Goal: Information Seeking & Learning: Learn about a topic

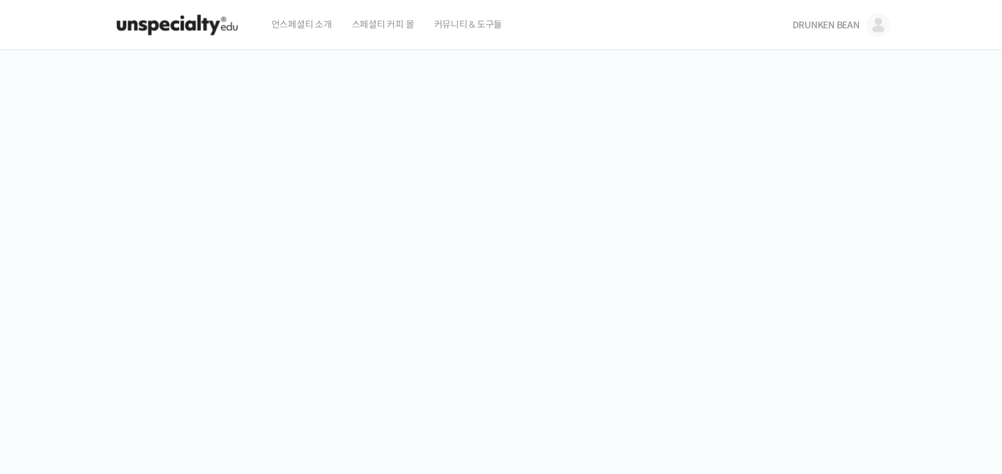
click at [849, 18] on link "DRUNKEN BEAN" at bounding box center [841, 25] width 98 height 50
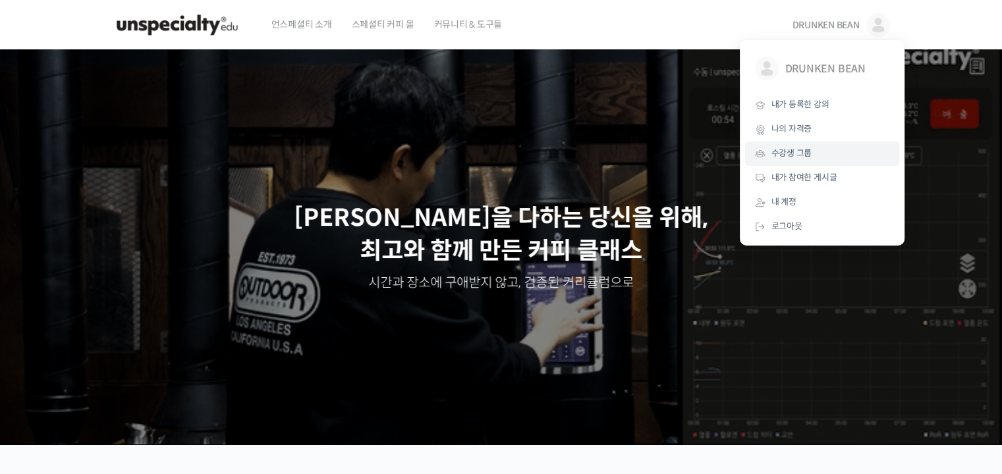
click at [815, 152] on link "수강생 그룹" at bounding box center [822, 154] width 154 height 24
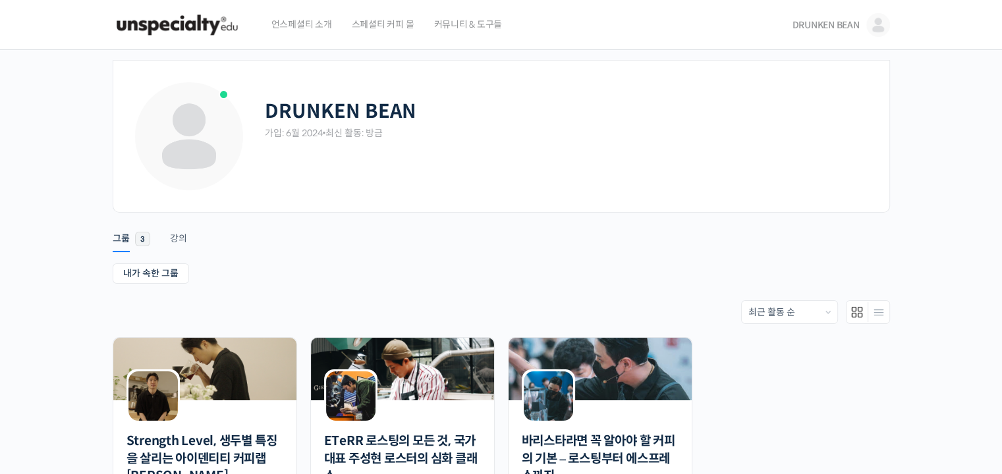
scroll to position [66, 0]
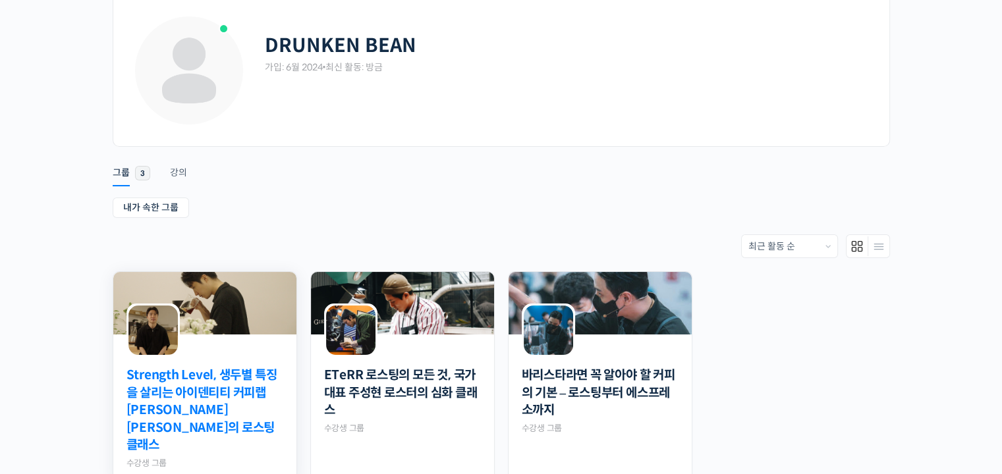
click at [214, 368] on link "Strength Level, 생두별 특징을 살리는 아이덴티티 커피랩 [PERSON_NAME] [PERSON_NAME]의 로스팅 클래스" at bounding box center [205, 411] width 157 height 88
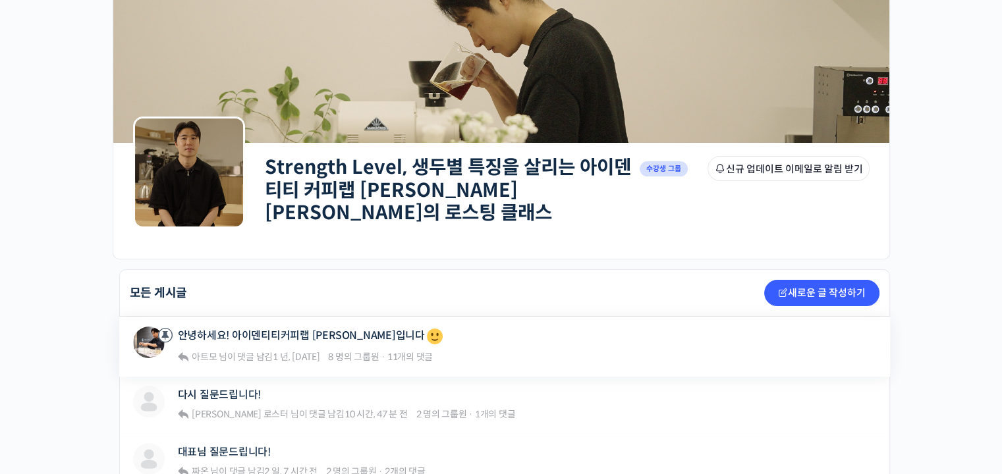
scroll to position [132, 0]
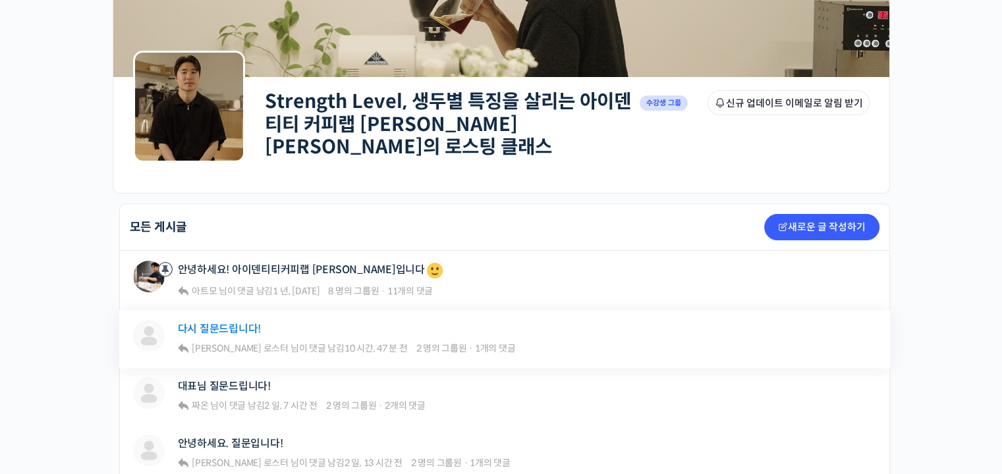
click at [231, 323] on link "다시 질문드립니다!" at bounding box center [220, 329] width 84 height 13
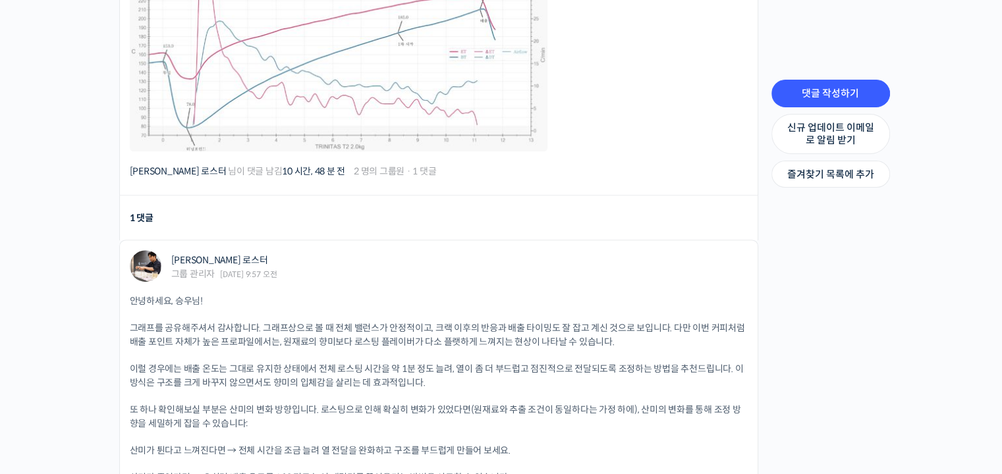
scroll to position [725, 0]
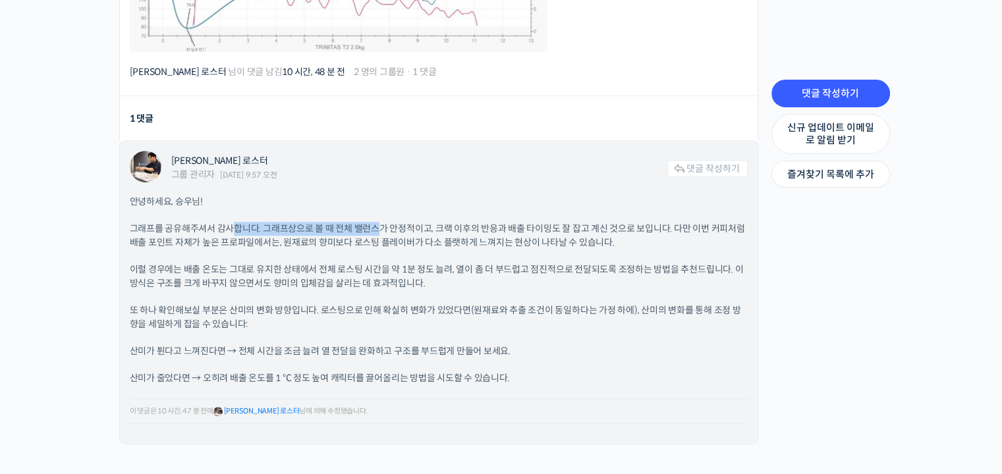
drag, startPoint x: 235, startPoint y: 217, endPoint x: 380, endPoint y: 216, distance: 145.0
click at [380, 222] on p "그래프를 공유해주셔서 감사합니다. 그래프상으로 볼 때 전체 밸런스가 안정적이고, 크랙 이후의 반응과 배출 타이밍도 잘 잡고 계신 것으로 보입니…" at bounding box center [439, 236] width 618 height 28
click at [498, 226] on p "그래프를 공유해주셔서 감사합니다. 그래프상으로 볼 때 전체 밸런스가 안정적이고, 크랙 이후의 반응과 배출 타이밍도 잘 잡고 계신 것으로 보입니…" at bounding box center [439, 236] width 618 height 28
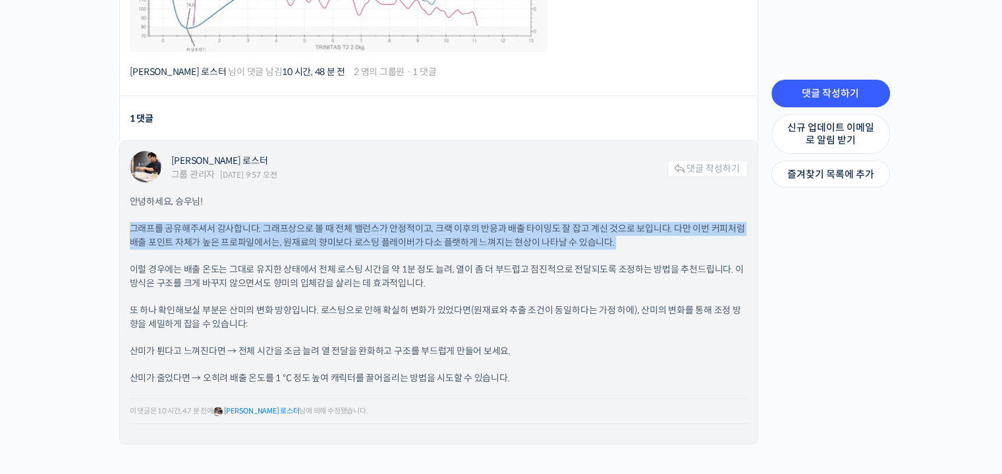
click at [498, 226] on p "그래프를 공유해주셔서 감사합니다. 그래프상으로 볼 때 전체 밸런스가 안정적이고, 크랙 이후의 반응과 배출 타이밍도 잘 잡고 계신 것으로 보입니…" at bounding box center [439, 236] width 618 height 28
click at [326, 239] on p "그래프를 공유해주셔서 감사합니다. 그래프상으로 볼 때 전체 밸런스가 안정적이고, 크랙 이후의 반응과 배출 타이밍도 잘 잡고 계신 것으로 보입니…" at bounding box center [439, 236] width 618 height 28
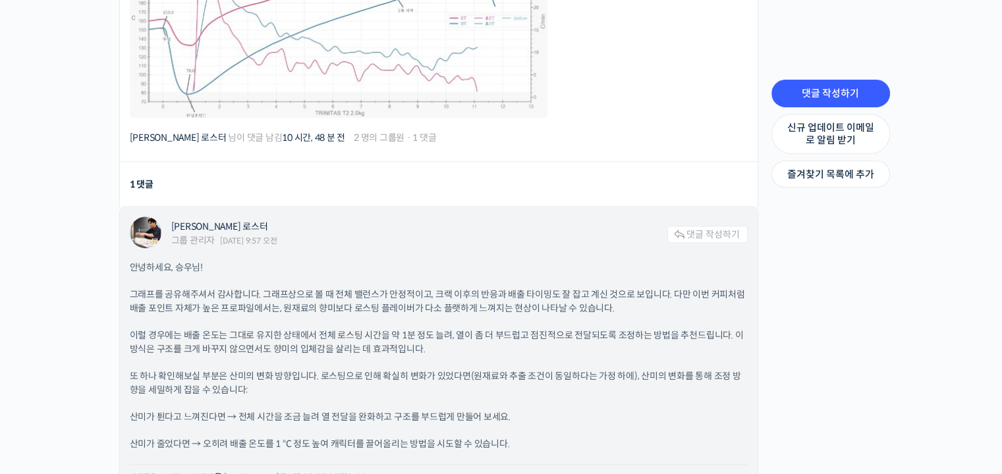
scroll to position [527, 0]
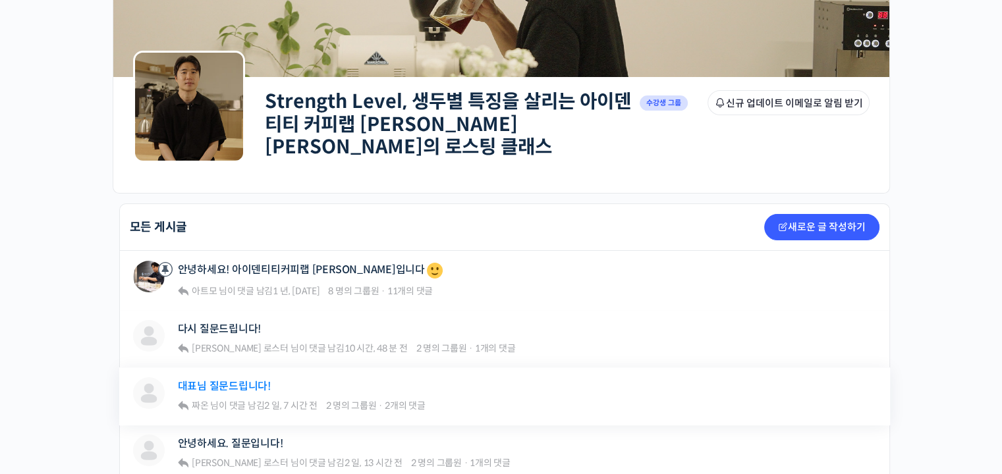
click at [252, 380] on link "대표님 질문드립니다!" at bounding box center [224, 386] width 93 height 13
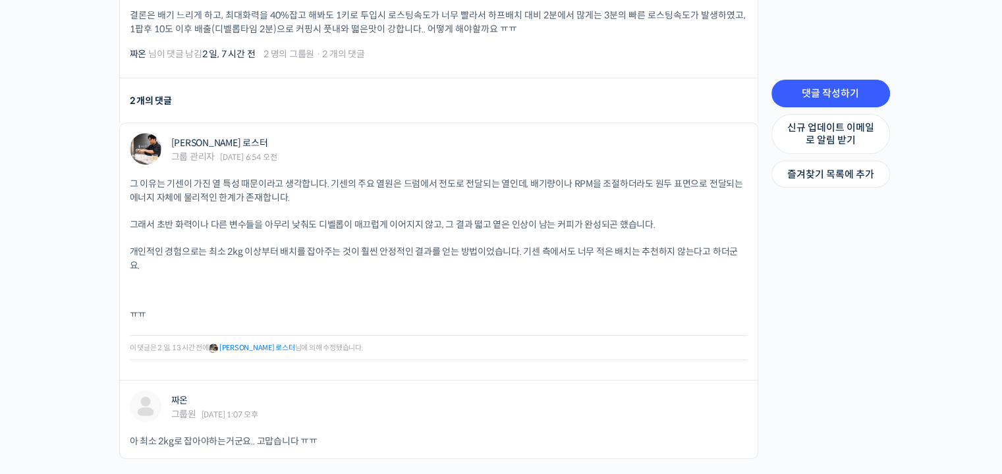
scroll to position [527, 0]
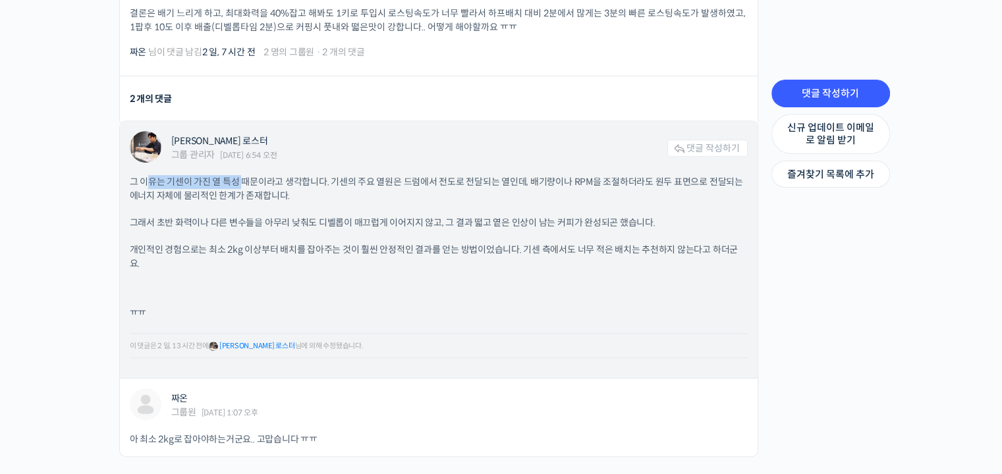
drag, startPoint x: 145, startPoint y: 173, endPoint x: 242, endPoint y: 168, distance: 97.0
click at [242, 175] on p "그 이유는 기센이 가진 열 특성 때문이라고 생각합니다. 기센의 주요 열원은 드럼에서 전도로 전달되는 열인데, 배기량이나 RPM을 조절하더라도 …" at bounding box center [439, 189] width 618 height 28
click at [335, 184] on p "그 이유는 기센이 가진 열 특성 때문이라고 생각합니다. 기센의 주요 열원은 드럼에서 전도로 전달되는 열인데, 배기량이나 RPM을 조절하더라도 …" at bounding box center [439, 189] width 618 height 28
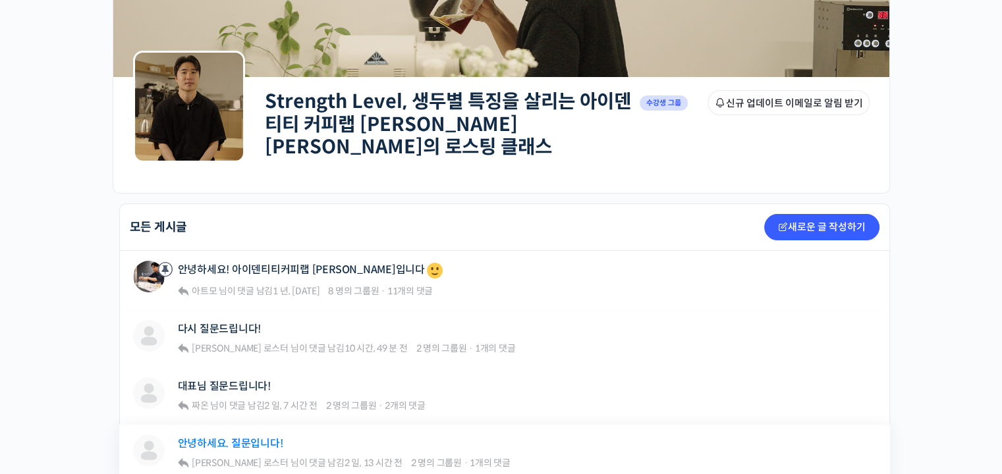
click at [266, 438] on link "안녕하세요. 질문입니다!" at bounding box center [230, 444] width 105 height 13
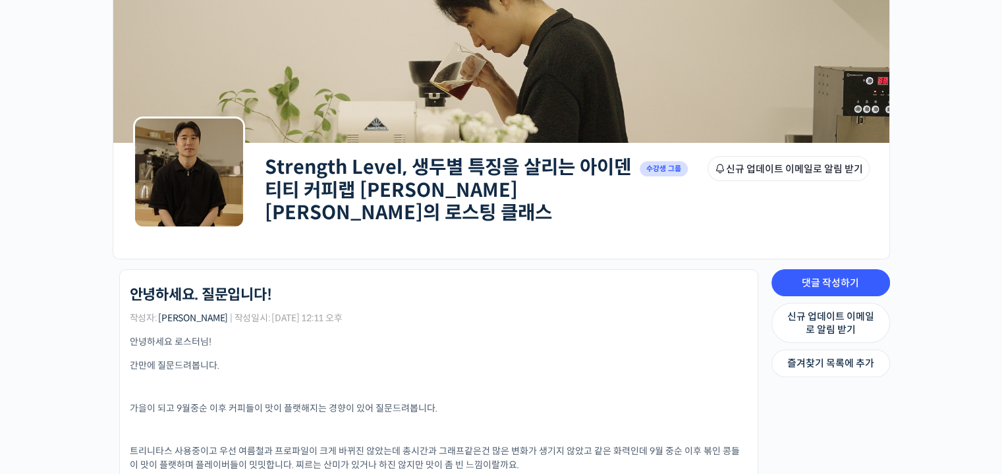
scroll to position [198, 0]
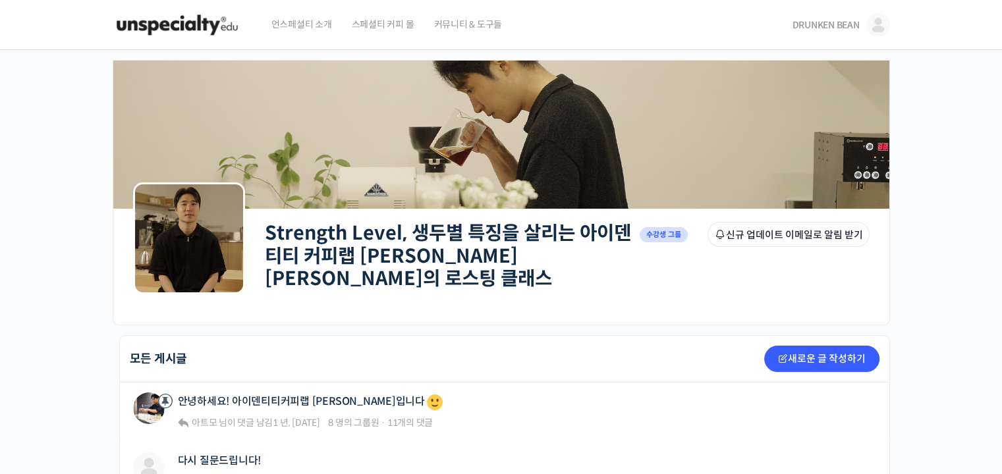
click at [852, 31] on span "DRUNKEN BEAN" at bounding box center [825, 25] width 67 height 12
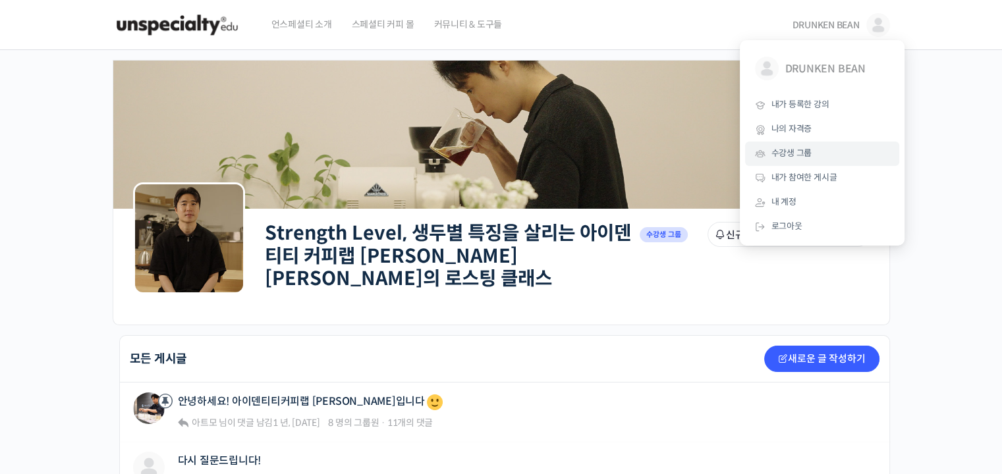
click at [801, 148] on span "수강생 그룹" at bounding box center [792, 153] width 41 height 11
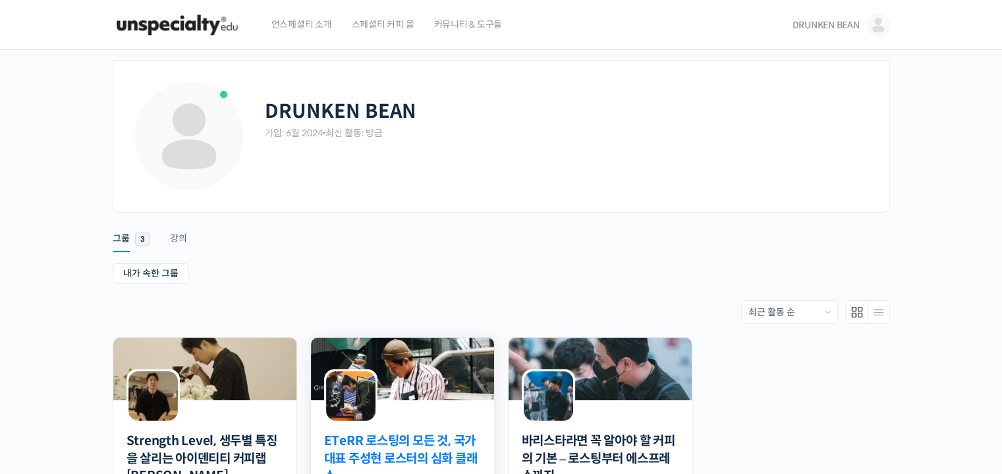
click at [469, 437] on link "ETeRR 로스팅의 모든 것, 국가대표 주성현 로스터의 심화 클래스" at bounding box center [402, 459] width 157 height 53
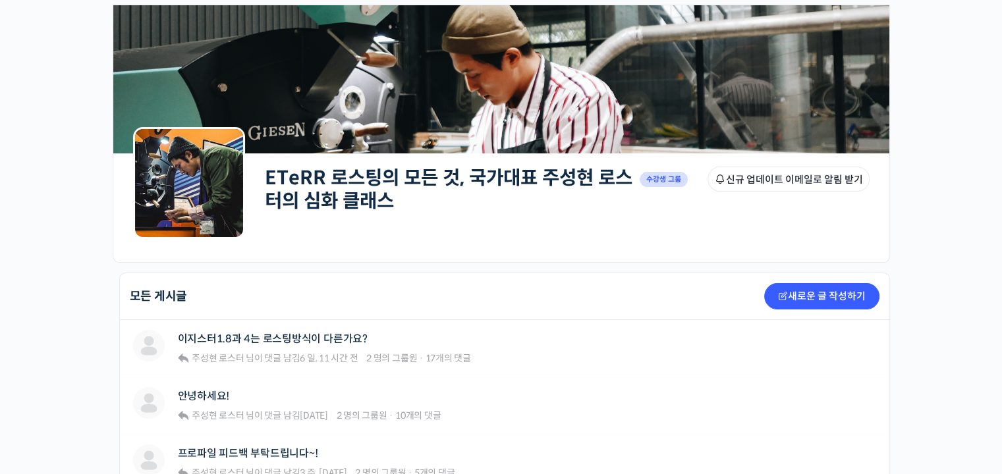
scroll to position [132, 0]
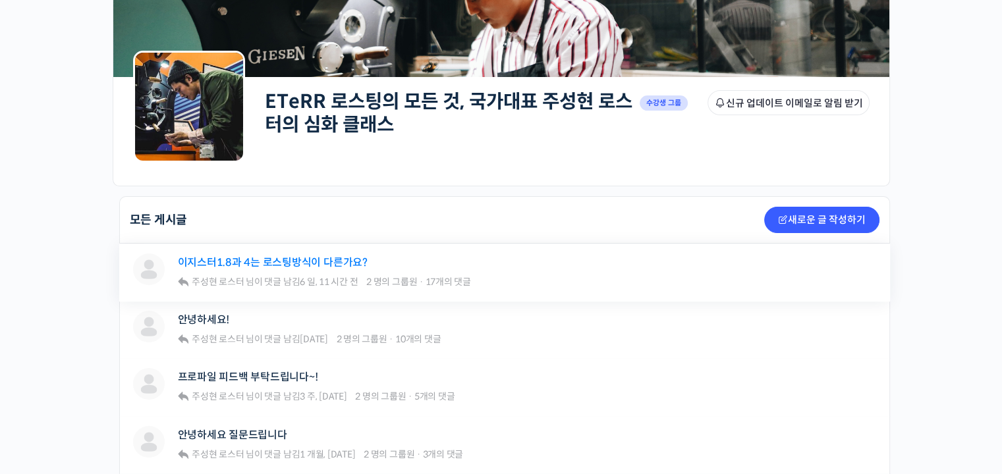
click at [338, 265] on link "이지스터1.8과 4는 로스팅방식이 다른가요?" at bounding box center [273, 262] width 190 height 13
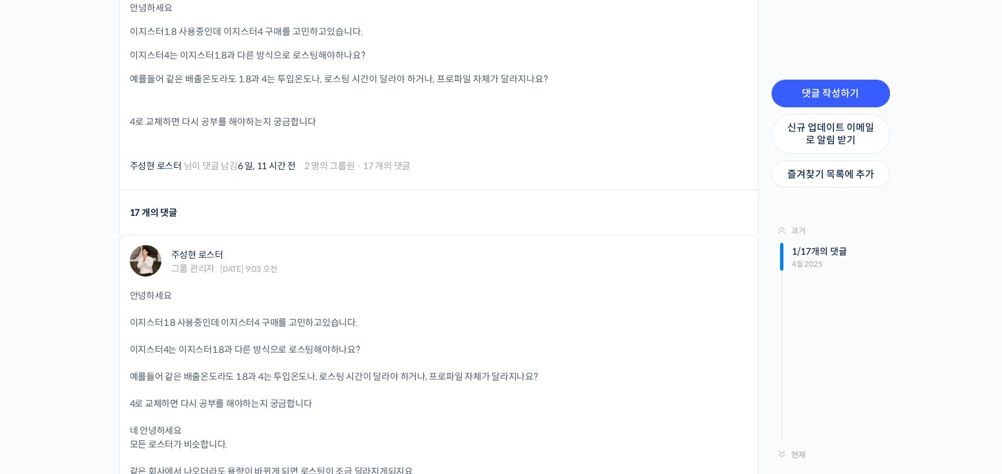
scroll to position [527, 0]
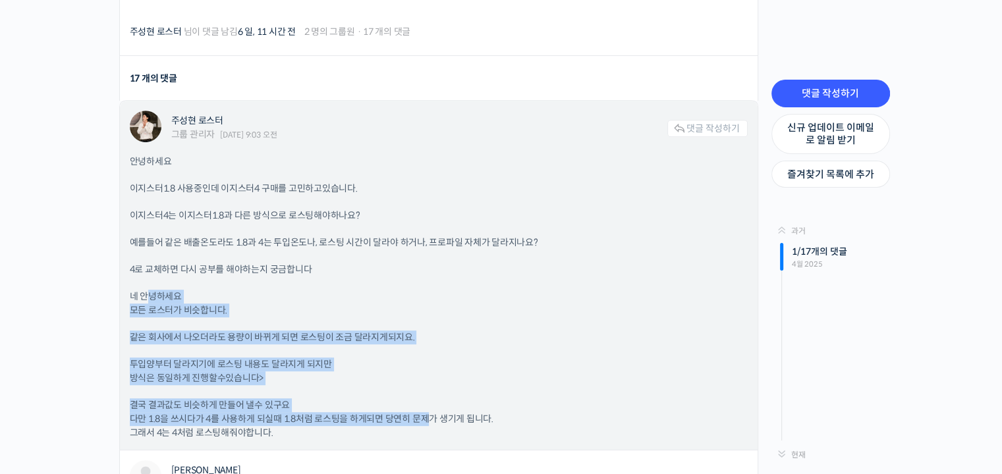
drag, startPoint x: 148, startPoint y: 297, endPoint x: 430, endPoint y: 424, distance: 310.0
click at [430, 424] on div "안녕하세요 이지스터1.8 사용중인데 이지스터4 구매를 고민하고있습니다. 이지스터4는 이지스터1.8과 다른 방식으로 로스팅해야하나요? 예를들어 …" at bounding box center [439, 297] width 618 height 285
click at [444, 355] on div "안녕하세요 이지스터1.8 사용중인데 이지스터4 구매를 고민하고있습니다. 이지스터4는 이지스터1.8과 다른 방식으로 로스팅해야하나요? 예를들어 …" at bounding box center [439, 297] width 618 height 285
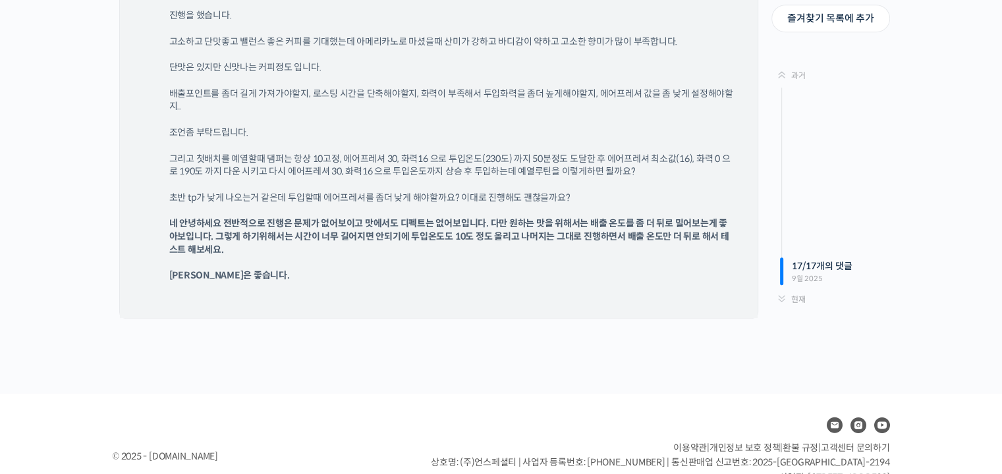
scroll to position [10754, 0]
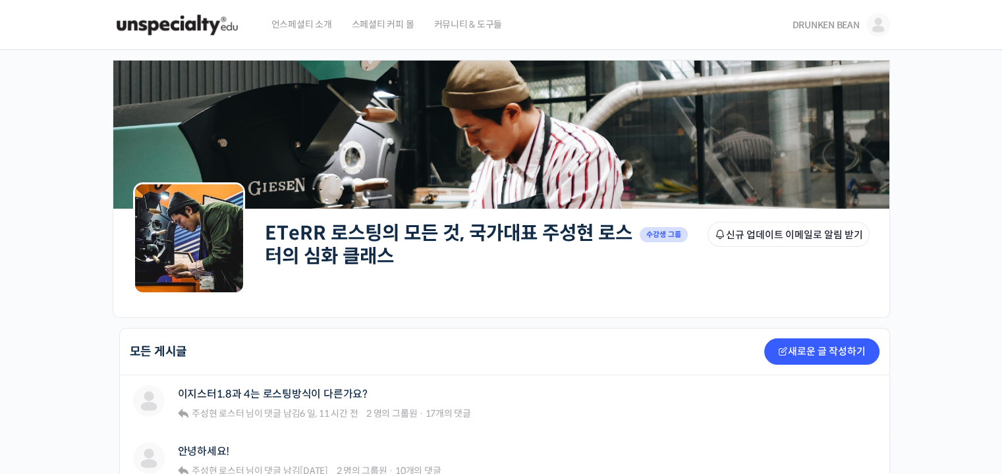
click at [845, 16] on link "DRUNKEN BEAN" at bounding box center [841, 25] width 98 height 50
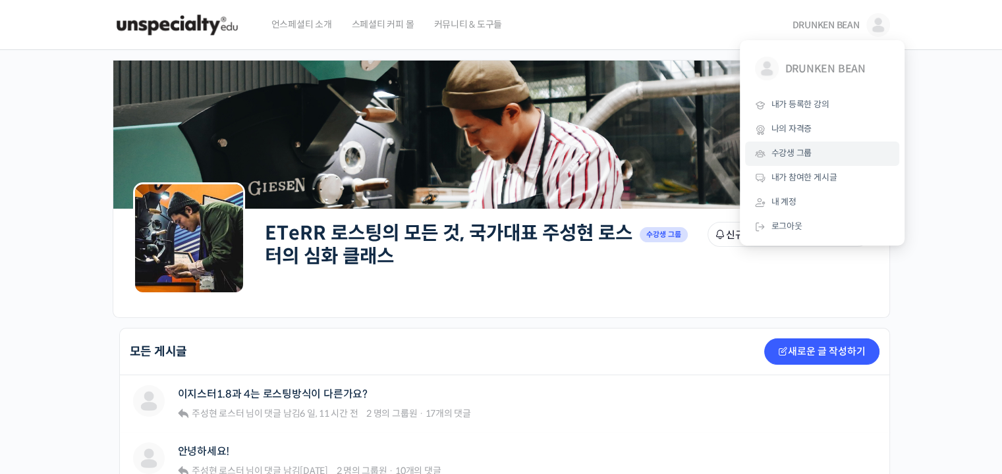
click at [825, 160] on link "수강생 그룹" at bounding box center [822, 154] width 154 height 24
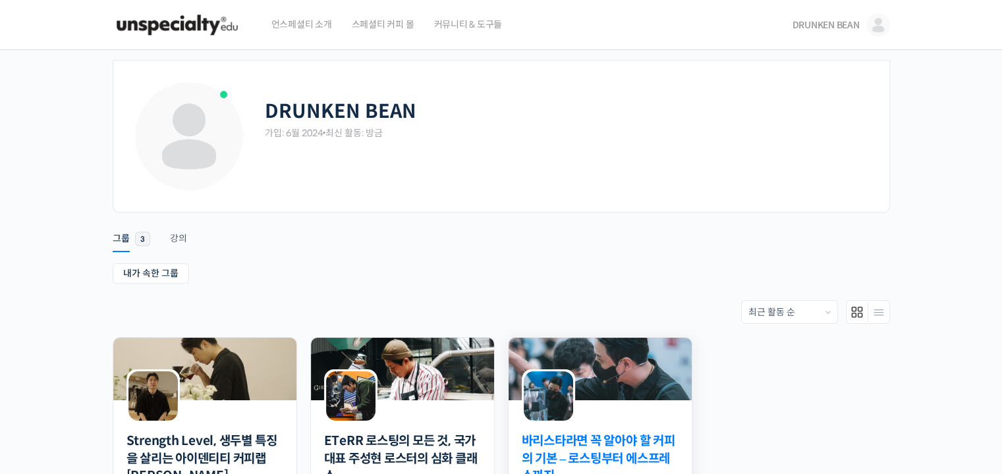
click at [554, 449] on link "바리스타라면 꼭 알아야 할 커피의 기본 – 로스팅부터 에스프레소까지" at bounding box center [600, 459] width 157 height 53
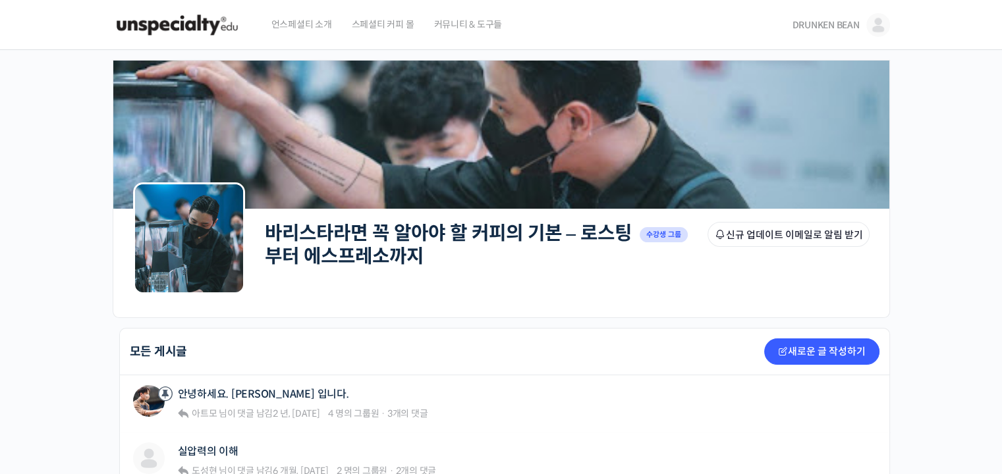
click at [295, 30] on span "언스페셜티 소개" at bounding box center [302, 24] width 61 height 50
click at [187, 26] on img at bounding box center [177, 25] width 129 height 40
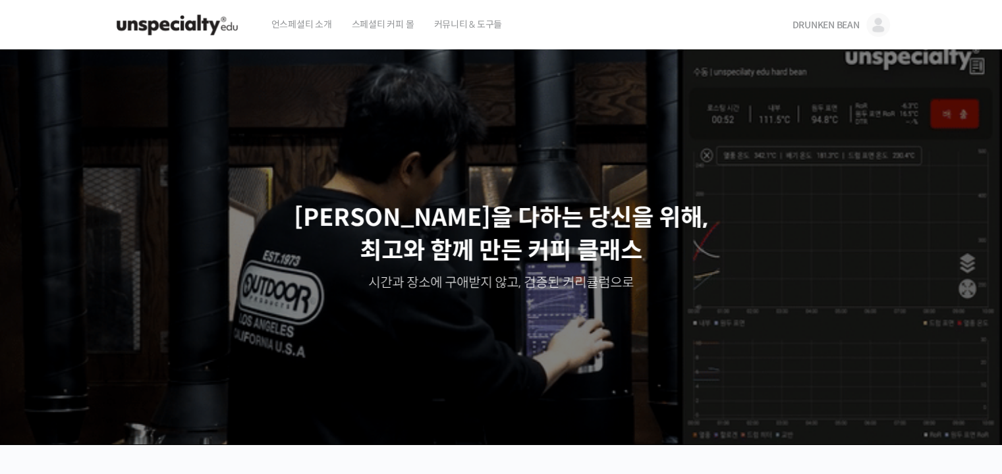
scroll to position [330, 0]
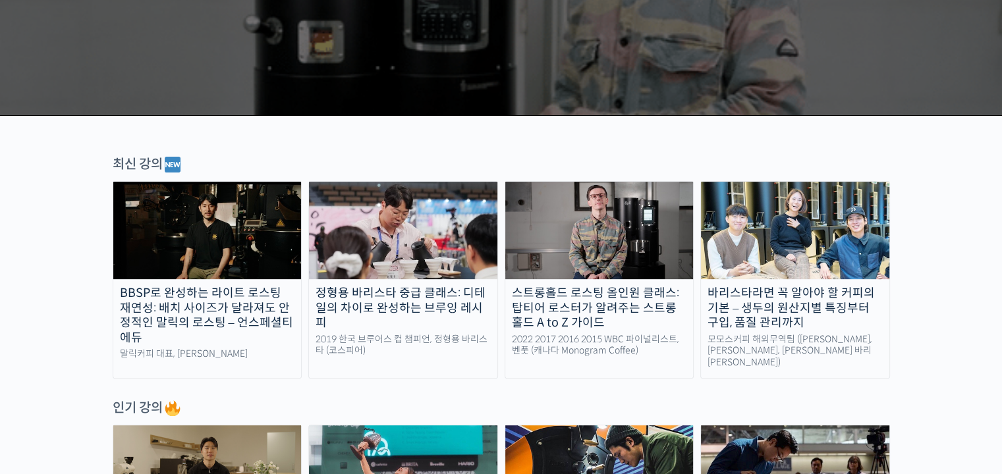
click at [229, 304] on div "BBSP로 완성하는 라이트 로스팅 재연성: 배치 사이즈가 달라져도 안정적인 말릭의 로스팅 – 언스페셜티 에듀" at bounding box center [207, 315] width 188 height 59
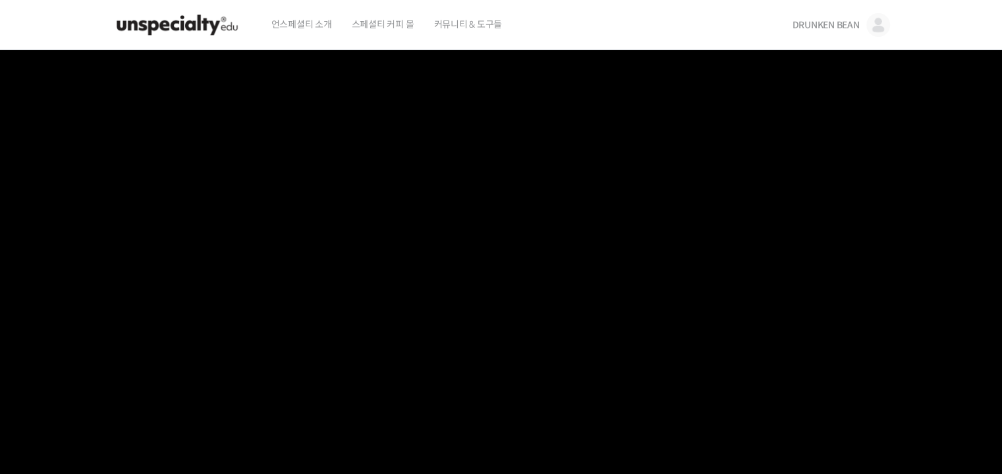
click at [221, 15] on img at bounding box center [177, 25] width 129 height 40
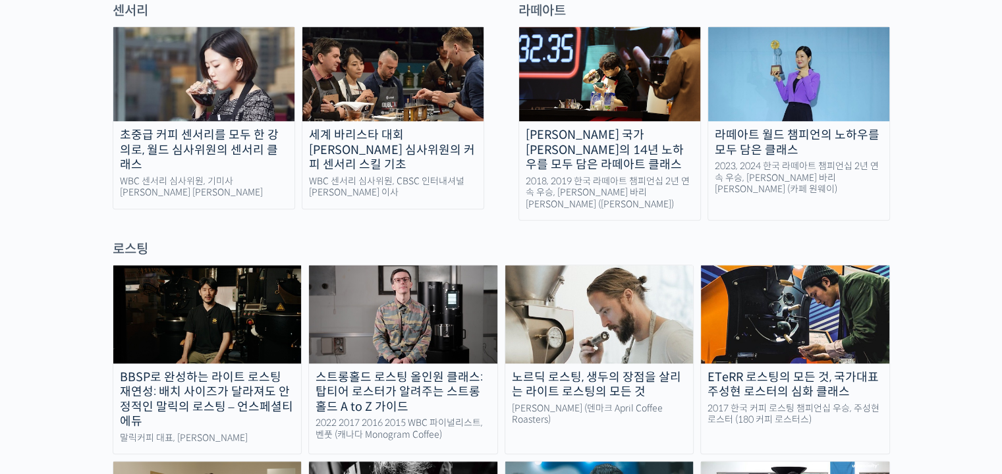
scroll to position [1318, 0]
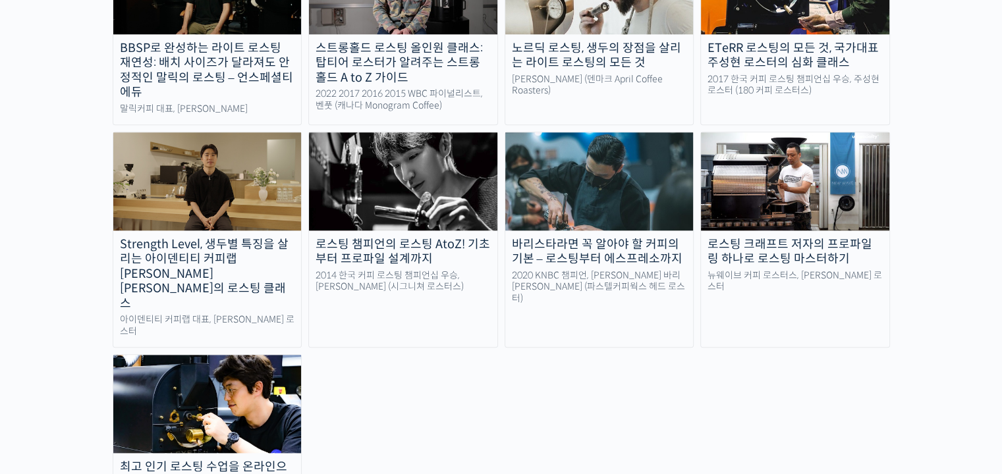
click at [786, 237] on div "로스팅 크래프트 저자의 프로파일링 하나로 로스팅 마스터하기" at bounding box center [795, 252] width 188 height 30
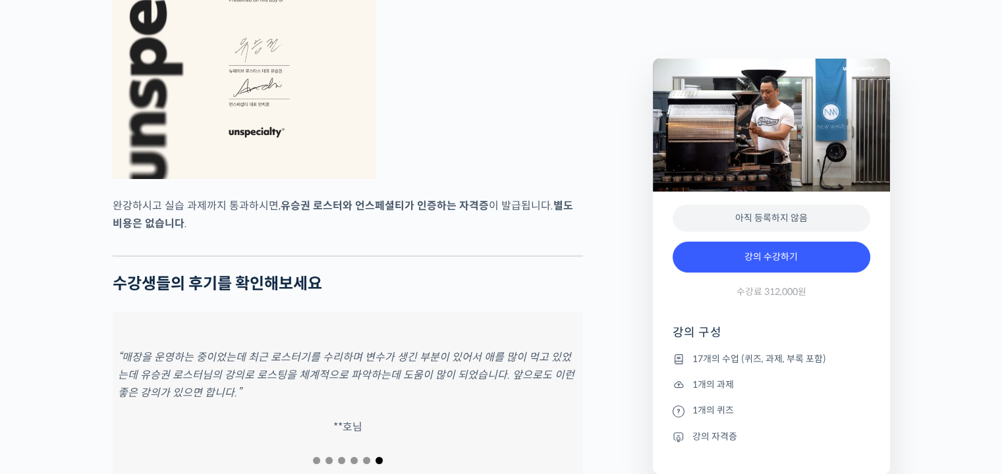
scroll to position [4780, 0]
